Goal: Task Accomplishment & Management: Complete application form

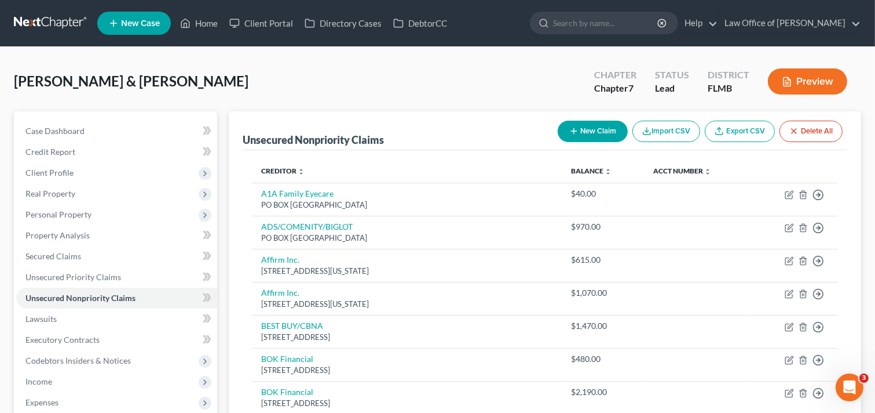
click at [27, 19] on link at bounding box center [51, 23] width 74 height 21
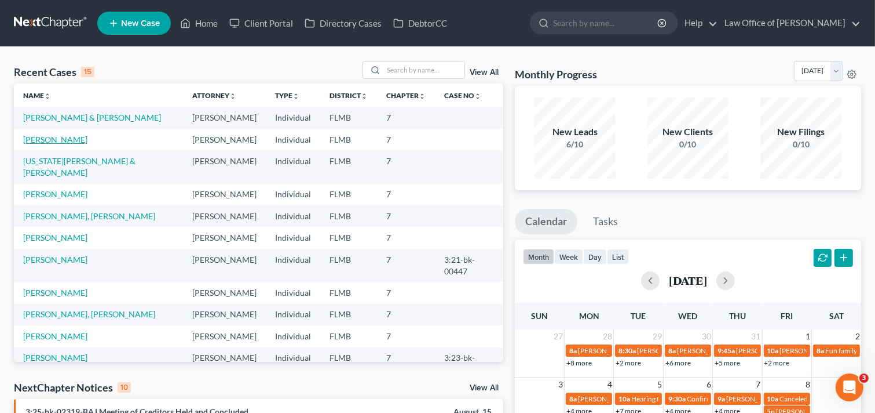
click at [53, 139] on link "Bartlett, Danielle" at bounding box center [55, 139] width 64 height 10
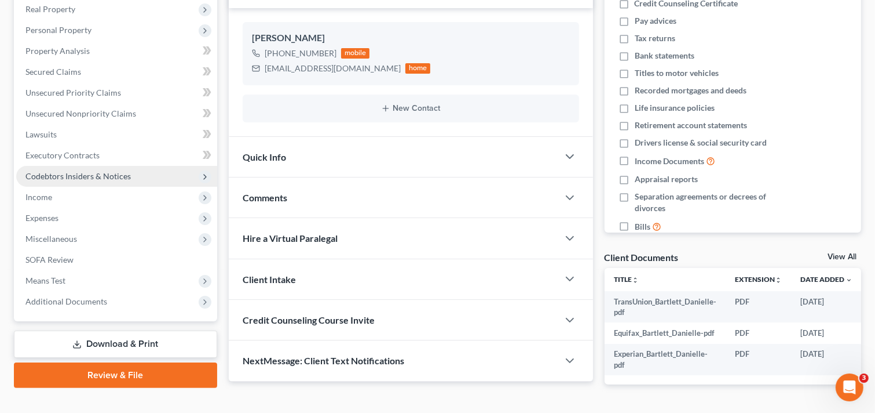
scroll to position [225, 0]
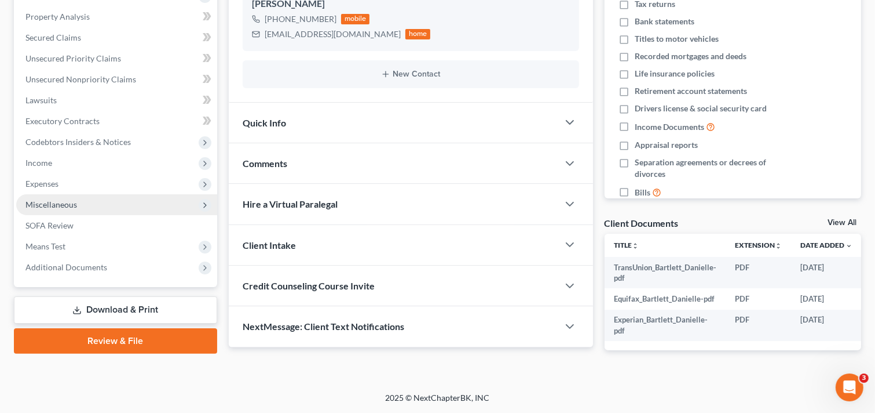
click at [65, 199] on span "Miscellaneous" at bounding box center [51, 204] width 52 height 10
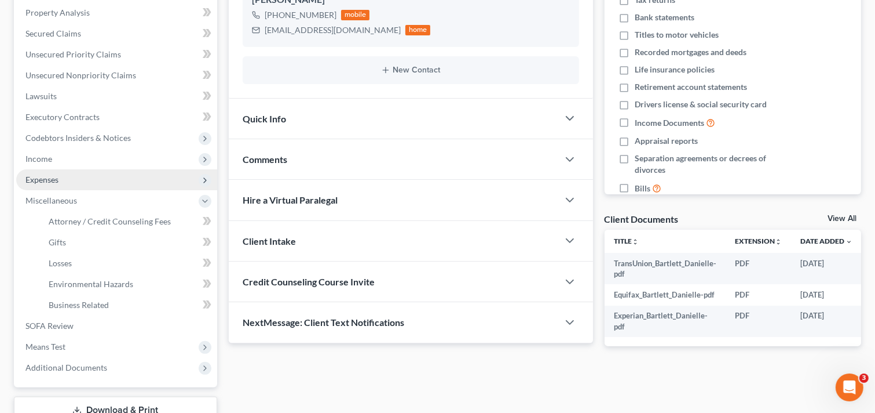
scroll to position [306, 0]
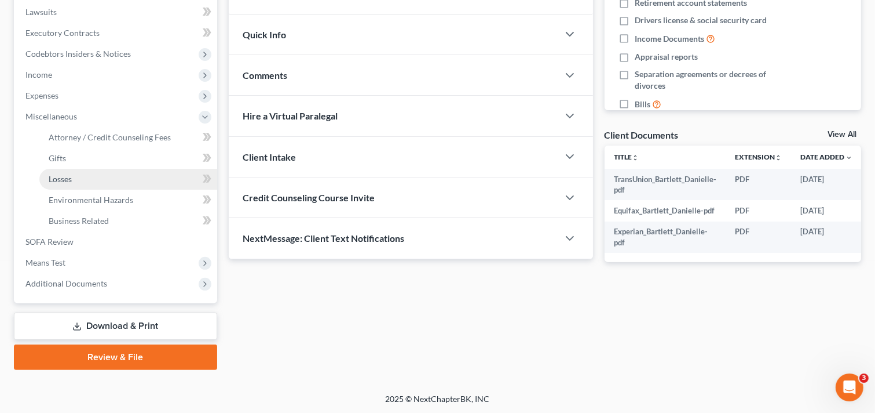
click at [58, 180] on span "Losses" at bounding box center [60, 179] width 23 height 10
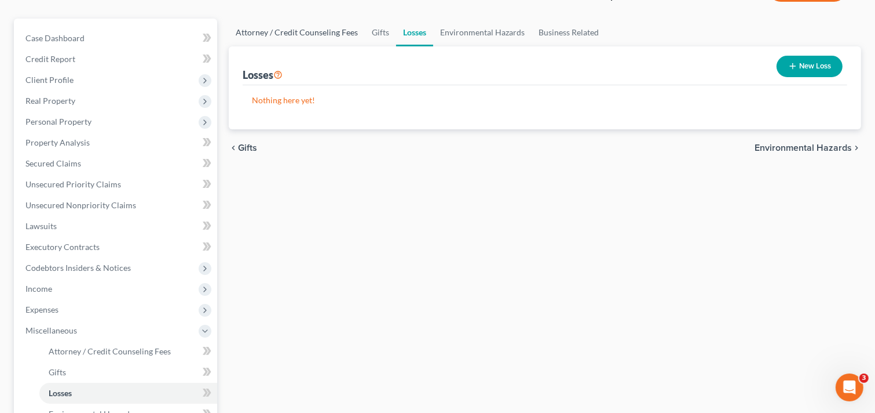
click at [291, 31] on link "Attorney / Credit Counseling Fees" at bounding box center [297, 33] width 136 height 28
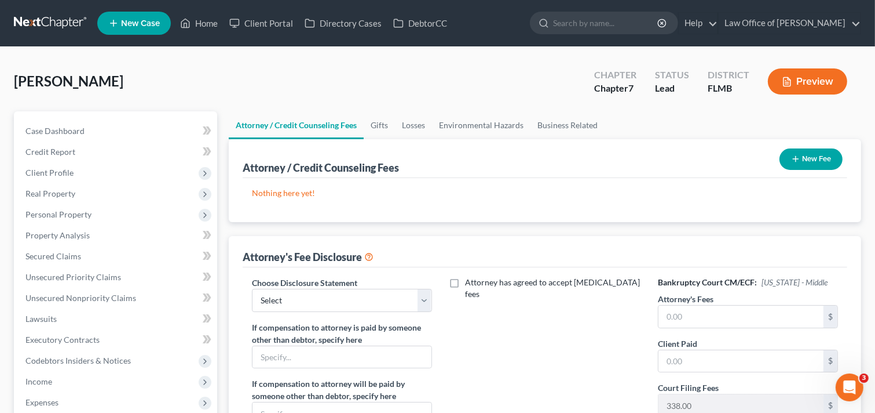
click at [792, 153] on button "New Fee" at bounding box center [811, 158] width 63 height 21
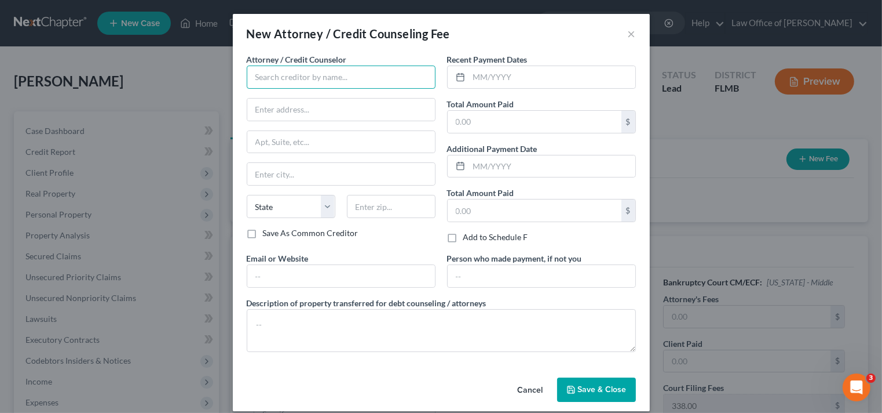
click at [319, 75] on input "text" at bounding box center [341, 76] width 189 height 23
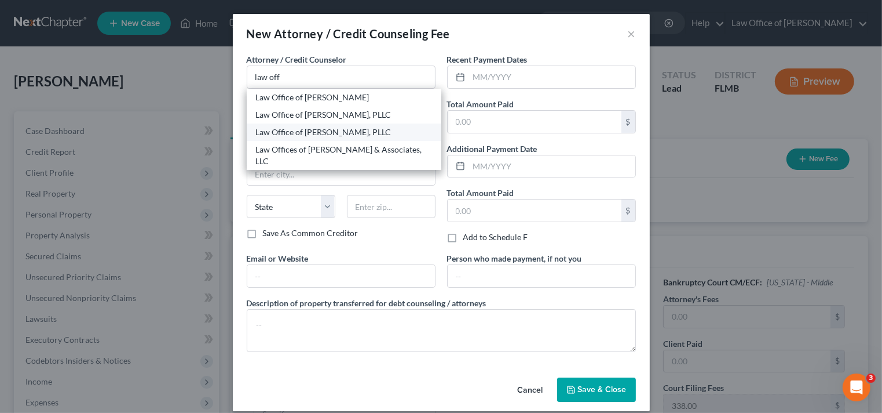
click at [308, 124] on div "Law Office of David C. Meltzer, PLLC" at bounding box center [344, 131] width 195 height 17
type input "Law Office of David C. Meltzer, PLLC"
type input "1033 Cassat Avenue"
type input "Ste. 205"
type input "Jacksonville"
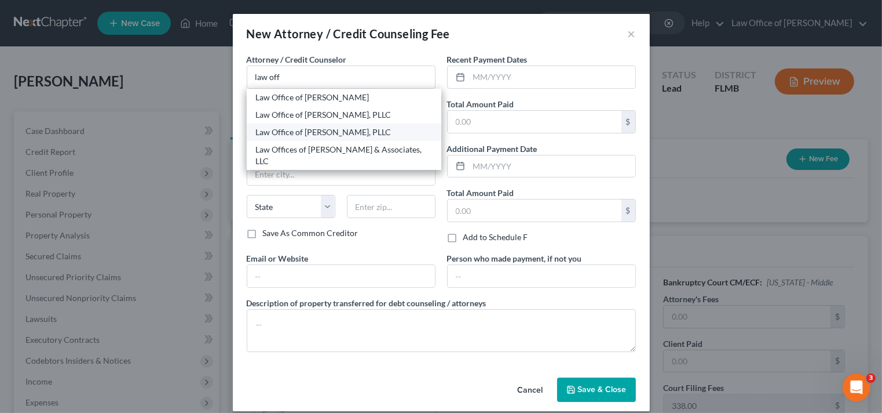
select select "9"
type input "32205"
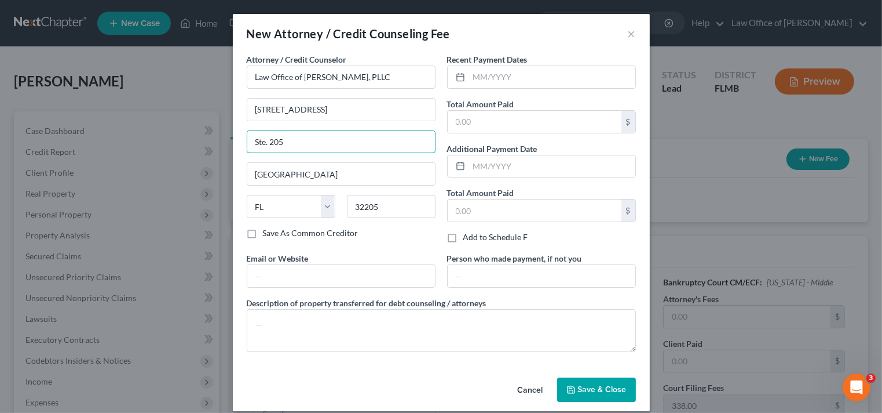
drag, startPoint x: 306, startPoint y: 136, endPoint x: 155, endPoint y: 135, distance: 150.6
click at [156, 134] on div "New Attorney / Credit Counseling Fee × Attorney / Credit Counselor * Law Office…" at bounding box center [441, 206] width 882 height 413
click at [495, 123] on input "text" at bounding box center [535, 122] width 174 height 22
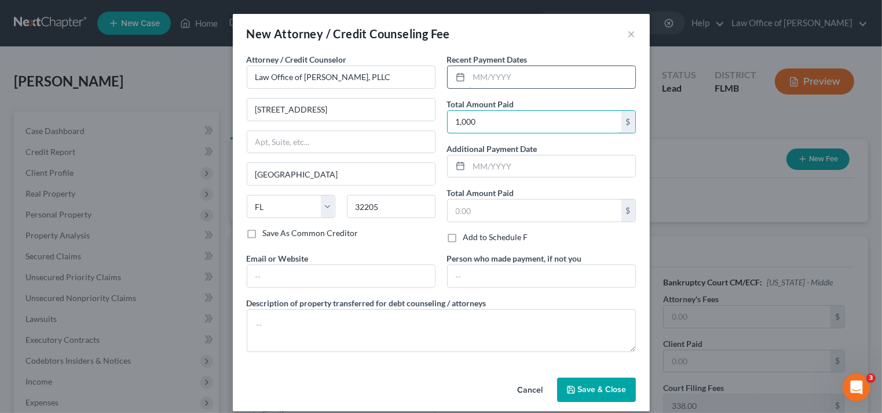
type input "1,000"
click at [503, 76] on input "text" at bounding box center [552, 77] width 166 height 22
type input "8/2025"
click at [595, 392] on span "Save & Close" at bounding box center [602, 389] width 49 height 10
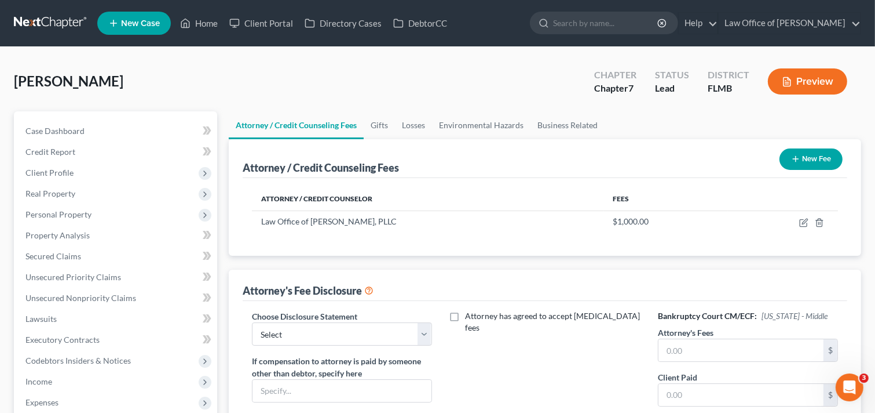
click at [792, 163] on button "New Fee" at bounding box center [811, 158] width 63 height 21
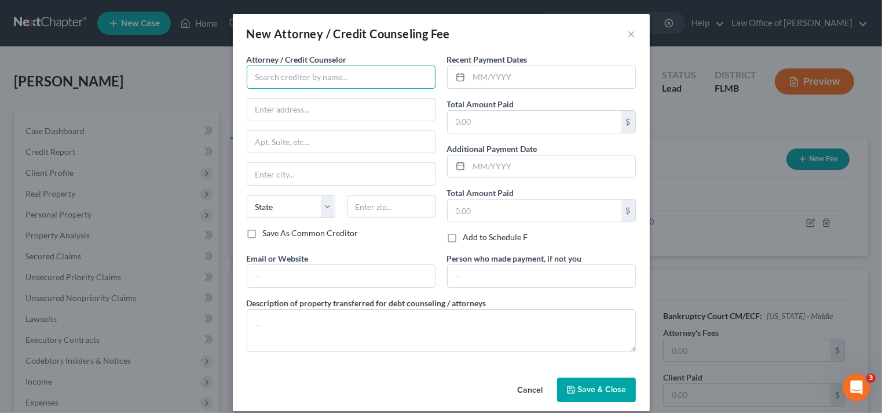
click at [352, 80] on input "text" at bounding box center [341, 76] width 189 height 23
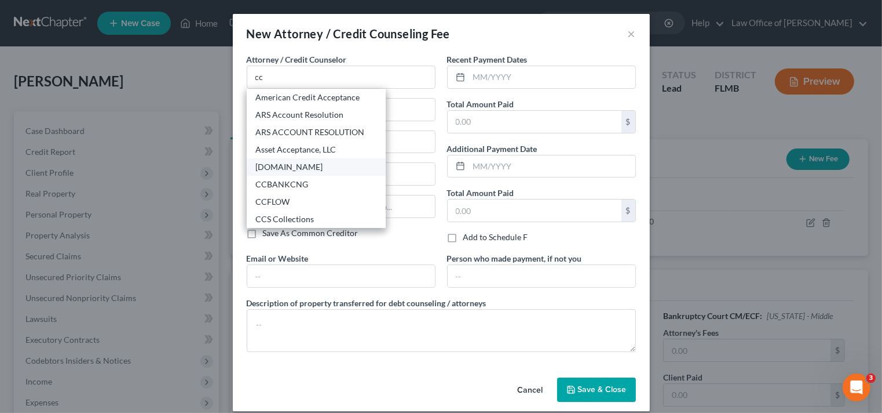
click at [288, 166] on div "CCAdvising.com" at bounding box center [316, 167] width 121 height 12
type input "CCAdvising.com"
type input "703 Washington Ave."
type input "Ste. 200"
type input "Bay City"
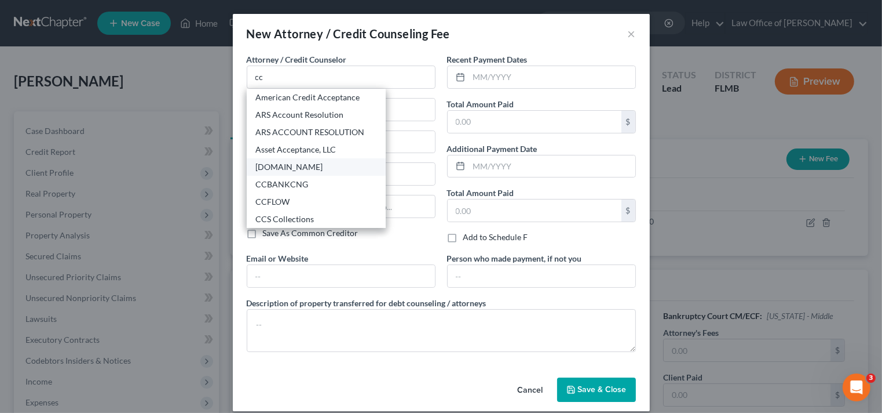
select select "23"
type input "48708"
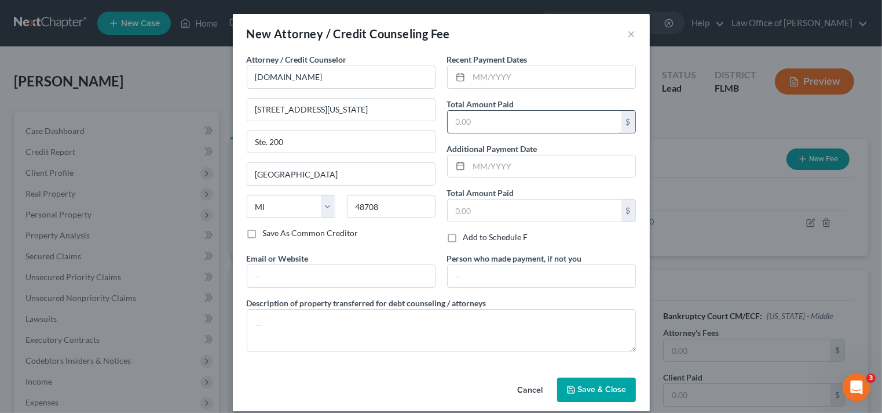
click at [507, 123] on input "text" at bounding box center [535, 122] width 174 height 22
type input "10"
click at [514, 72] on input "text" at bounding box center [552, 77] width 166 height 22
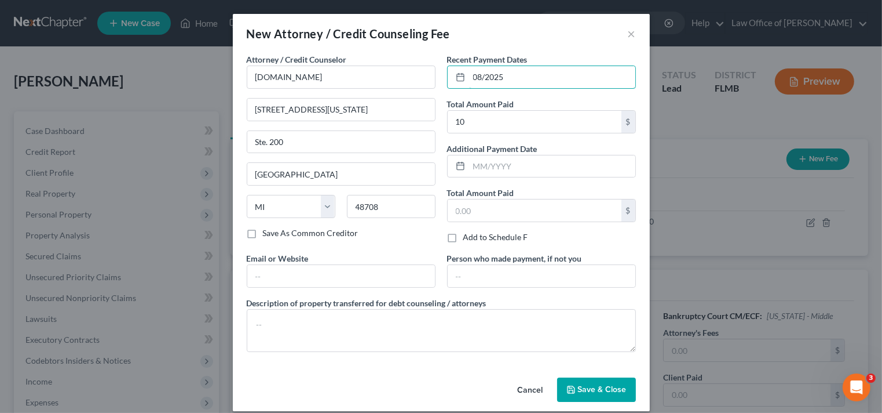
type input "08/2025"
click at [587, 387] on span "Save & Close" at bounding box center [602, 389] width 49 height 10
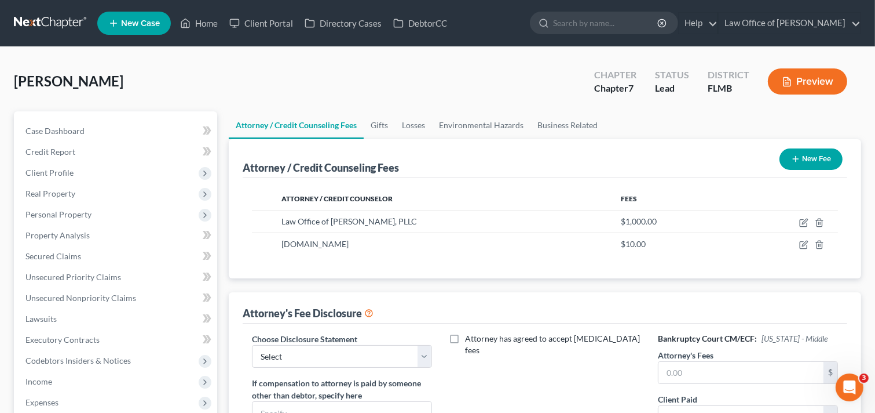
scroll to position [232, 0]
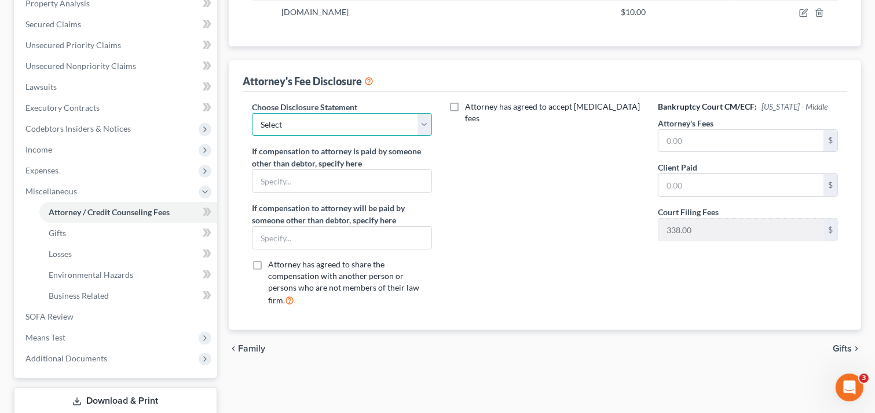
click at [350, 123] on select "Select Bankruptcy" at bounding box center [342, 124] width 180 height 23
select select "0"
click at [252, 113] on select "Select Bankruptcy" at bounding box center [342, 124] width 180 height 23
click at [754, 144] on input "text" at bounding box center [741, 141] width 165 height 22
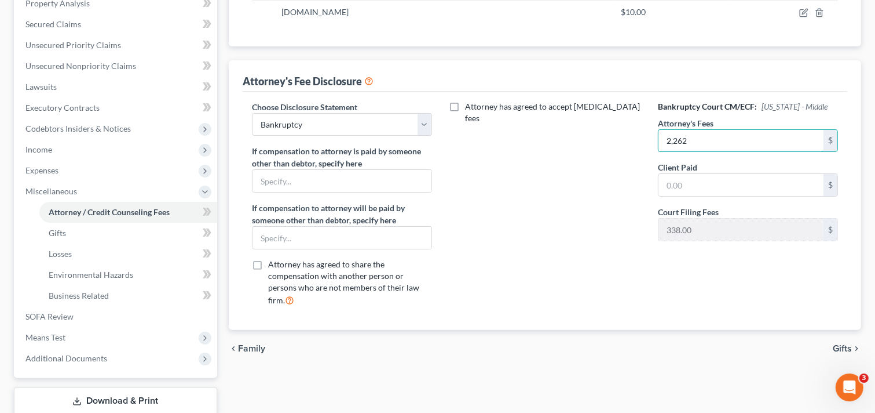
type input "2,262"
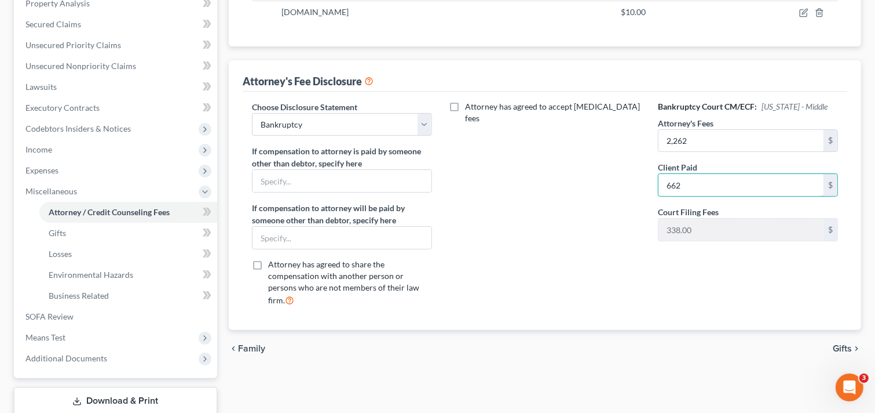
type input "662"
click at [517, 190] on div "Attorney has agreed to accept retainer fees" at bounding box center [545, 208] width 203 height 215
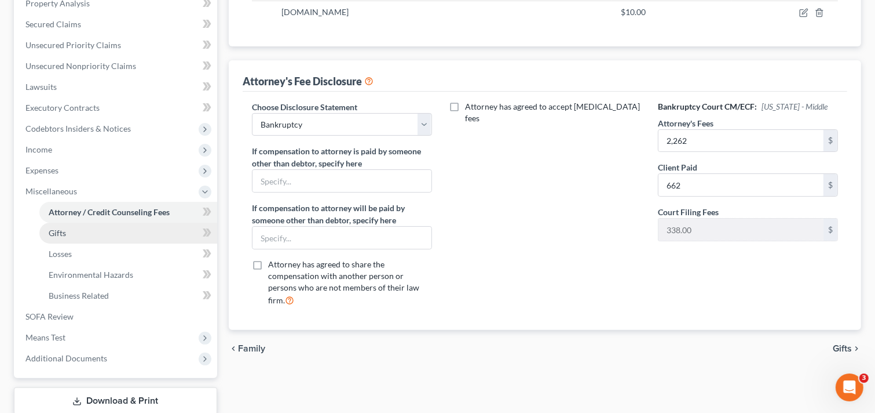
click at [89, 238] on link "Gifts" at bounding box center [128, 232] width 178 height 21
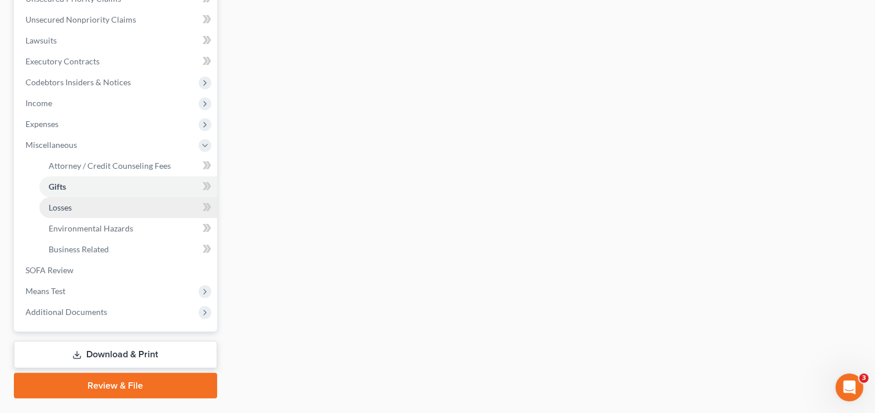
click at [72, 209] on link "Losses" at bounding box center [128, 207] width 178 height 21
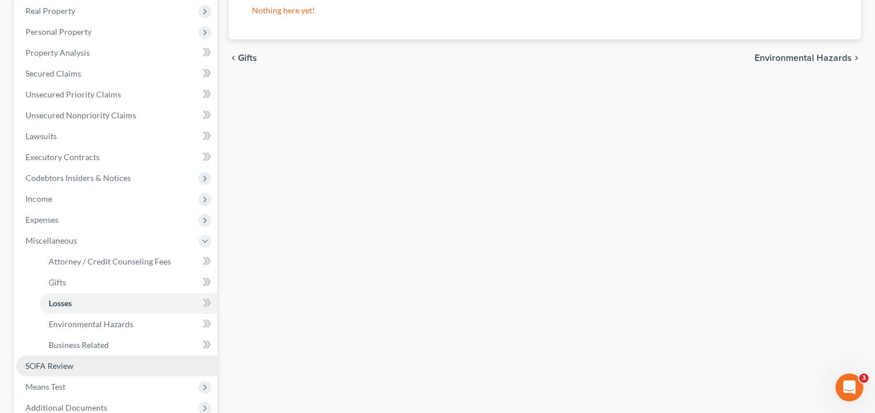
scroll to position [306, 0]
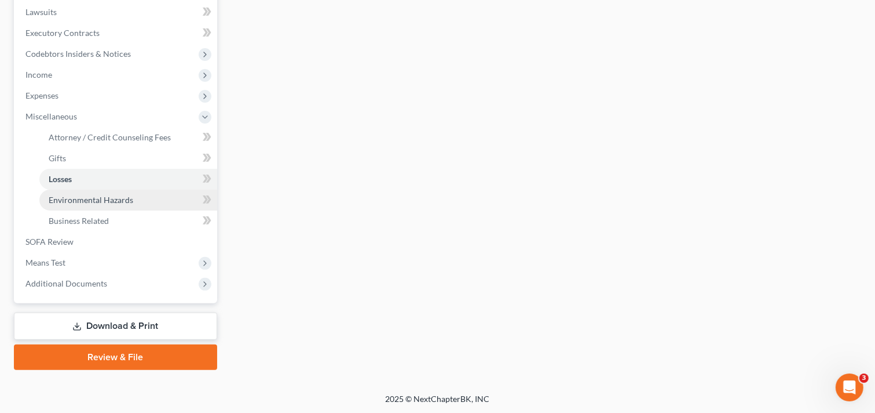
click at [108, 198] on span "Environmental Hazards" at bounding box center [91, 200] width 85 height 10
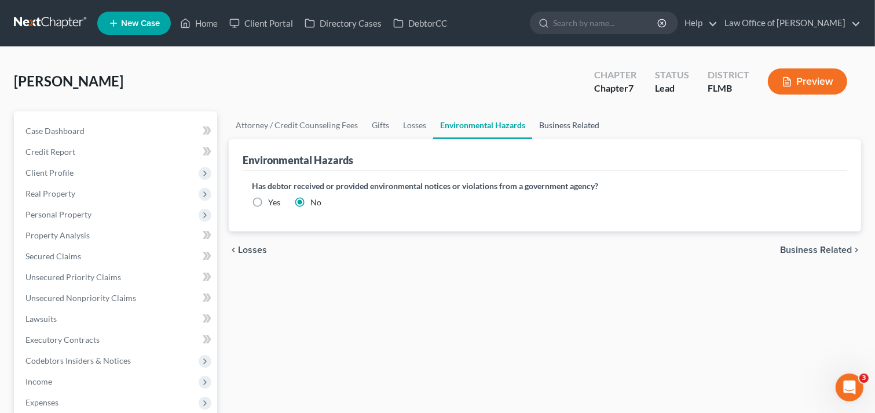
click at [586, 122] on link "Business Related" at bounding box center [569, 125] width 74 height 28
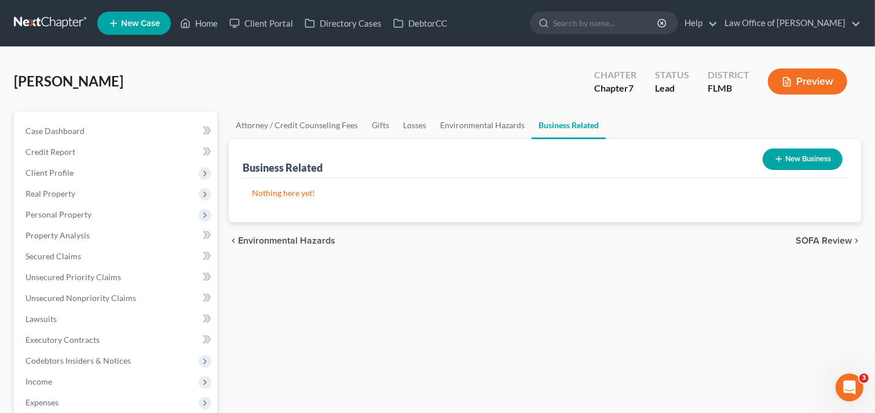
scroll to position [306, 0]
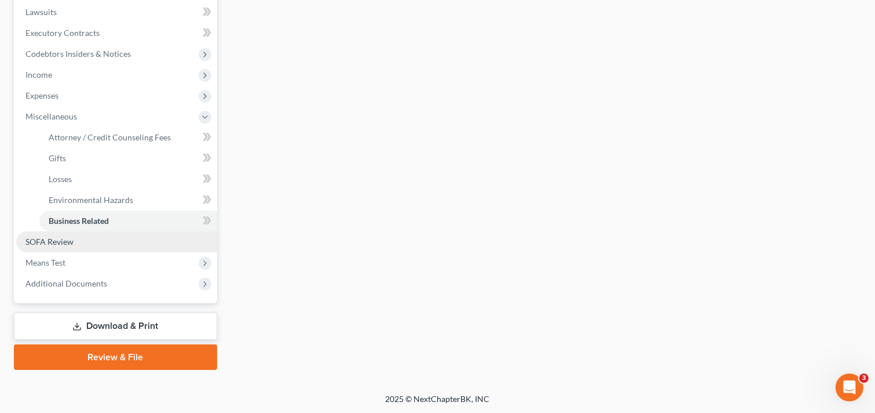
click at [62, 239] on span "SOFA Review" at bounding box center [49, 241] width 48 height 10
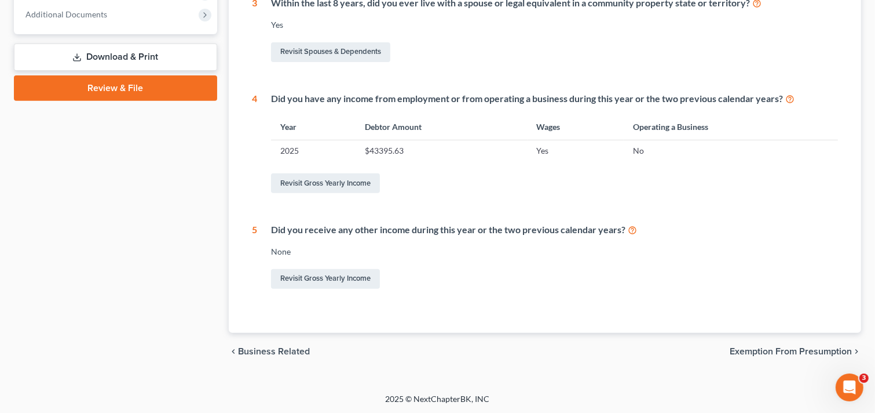
scroll to position [54, 0]
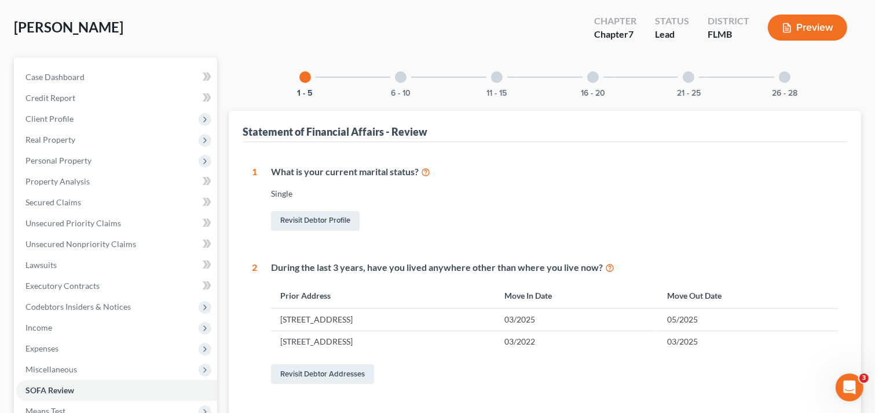
click at [403, 73] on div at bounding box center [401, 77] width 12 height 12
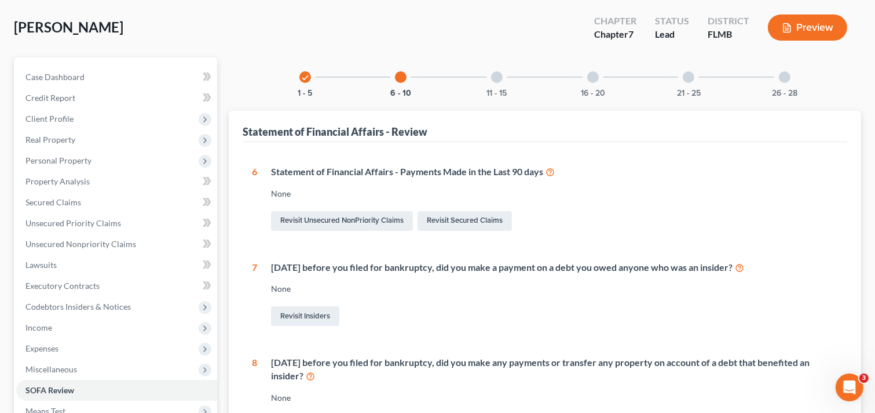
click at [502, 86] on div "11 - 15" at bounding box center [496, 76] width 39 height 39
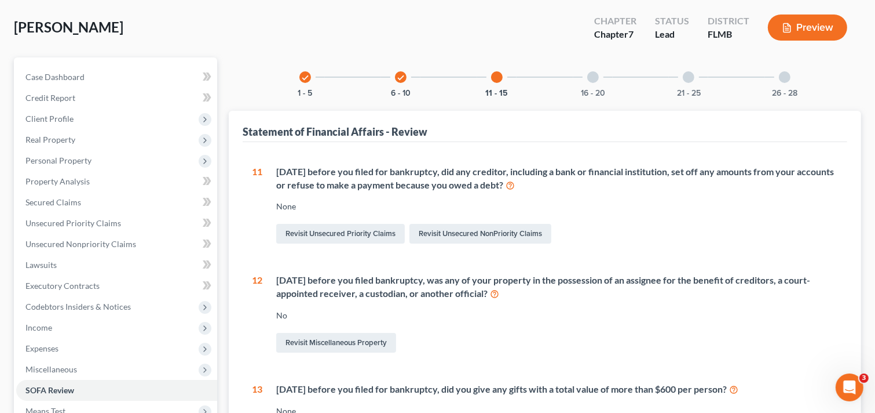
click at [593, 83] on div "16 - 20" at bounding box center [593, 76] width 39 height 39
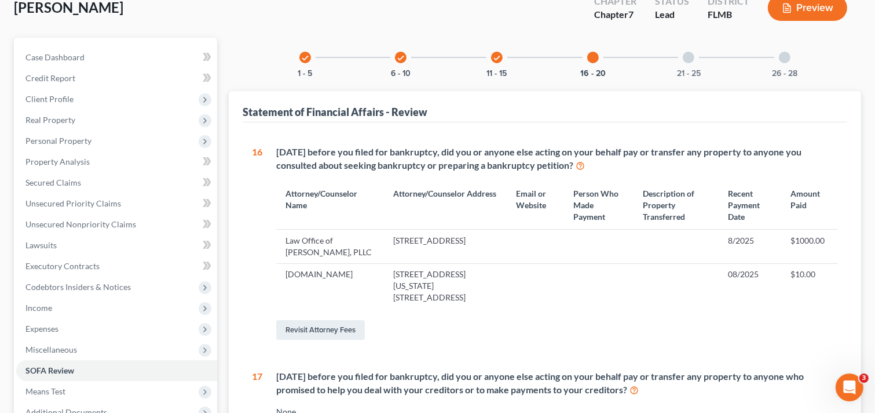
scroll to position [0, 0]
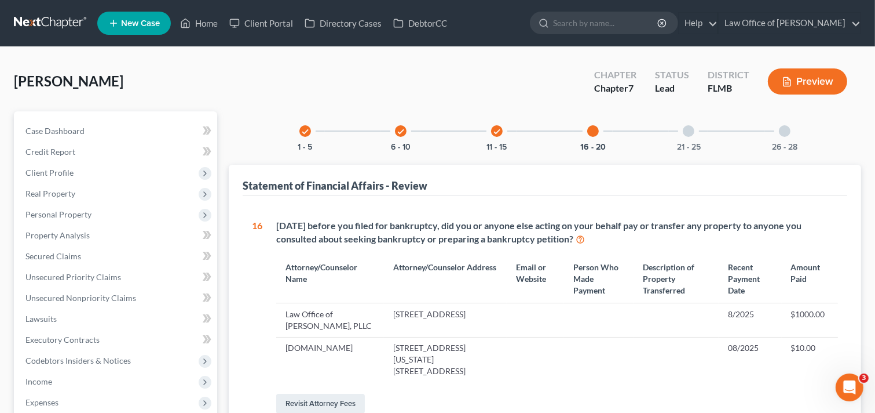
click at [673, 133] on div "21 - 25" at bounding box center [688, 130] width 39 height 39
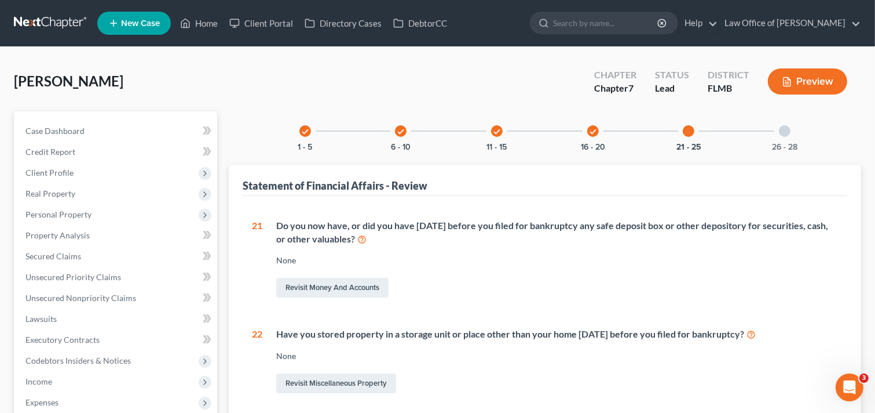
click at [795, 135] on div "26 - 28" at bounding box center [784, 130] width 39 height 39
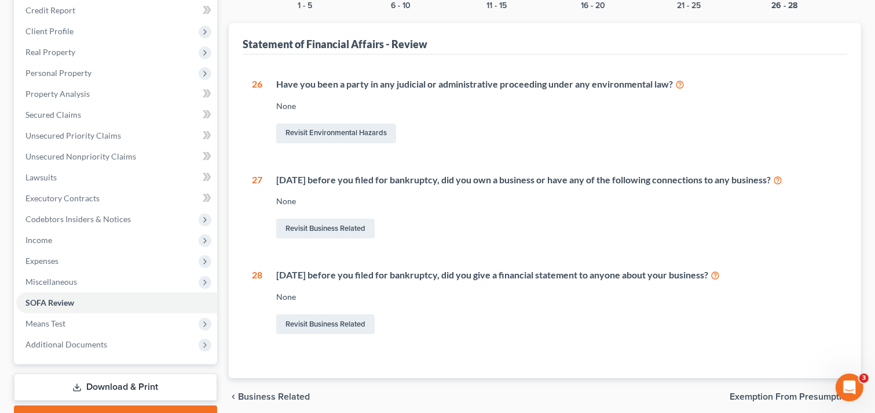
scroll to position [202, 0]
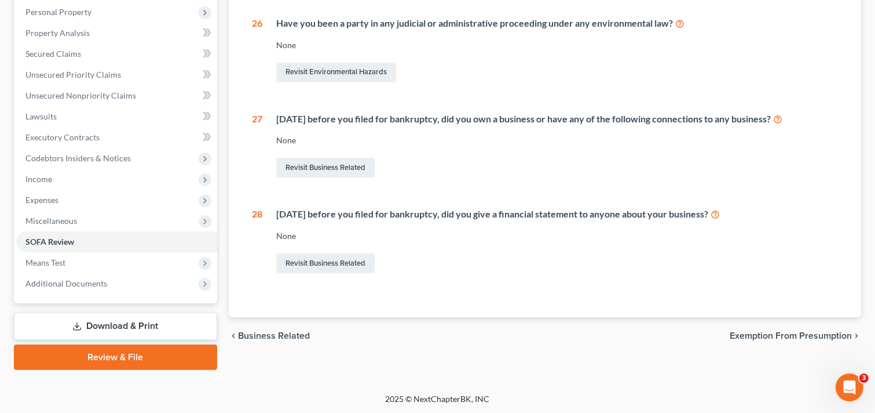
click at [543, 89] on div "26 Have you been a party in any judicial or administrative proceeding under any…" at bounding box center [545, 146] width 586 height 259
